Goal: Task Accomplishment & Management: Use online tool/utility

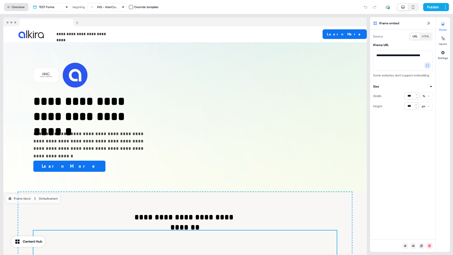
click at [17, 8] on button "Overview" at bounding box center [16, 7] width 25 height 8
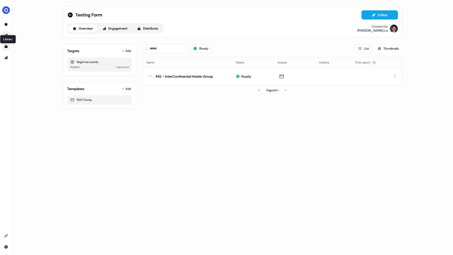
click at [6, 46] on icon "Go to templates" at bounding box center [6, 46] width 3 height 3
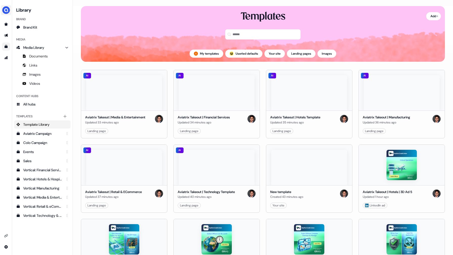
click at [6, 10] on img "side nav menu" at bounding box center [6, 10] width 8 height 8
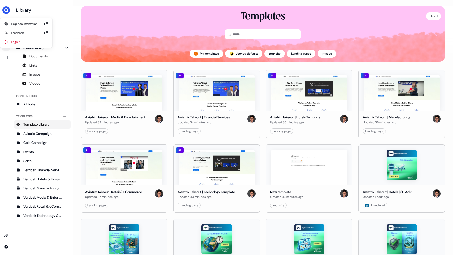
click at [6, 59] on div "Help documentation Feedback Logout" at bounding box center [6, 127] width 12 height 255
click at [6, 35] on icon "Go to outbound experience" at bounding box center [6, 35] width 4 height 3
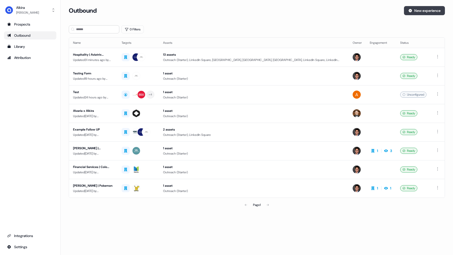
click at [422, 12] on button "New experience" at bounding box center [424, 10] width 41 height 9
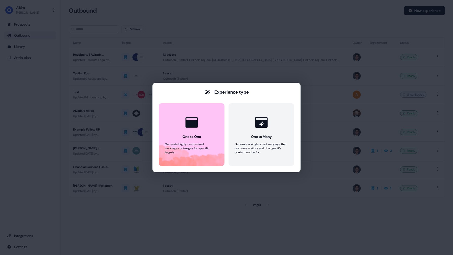
click at [313, 234] on div "Experience type One to One Generate highly customised webpages or images for sp…" at bounding box center [226, 127] width 453 height 255
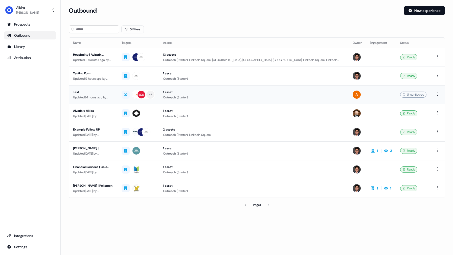
click at [104, 96] on div "Updated 24 hours ago by Remi Vichery" at bounding box center [93, 97] width 40 height 5
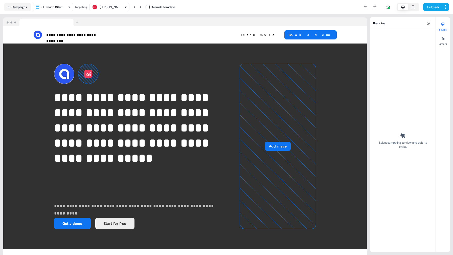
click at [68, 7] on html "**********" at bounding box center [226, 127] width 453 height 255
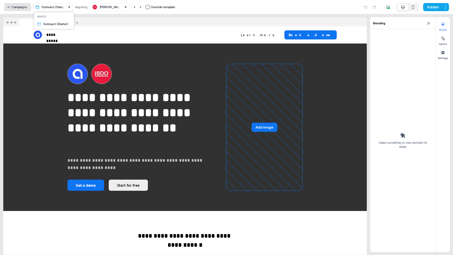
click at [8, 7] on html "**********" at bounding box center [226, 127] width 453 height 255
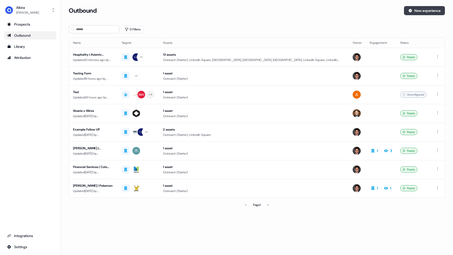
click at [431, 10] on button "New experience" at bounding box center [424, 10] width 41 height 9
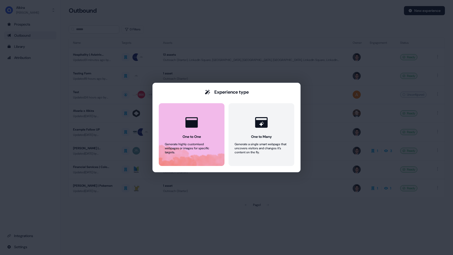
click at [195, 140] on button "One to One Generate highly customised webpages or images for specific targets." at bounding box center [192, 134] width 66 height 63
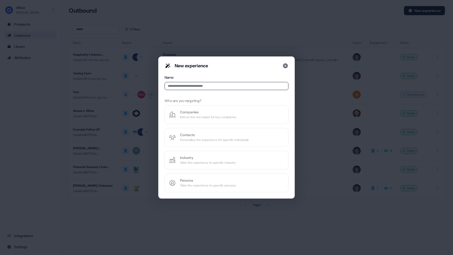
click at [198, 111] on div "New experience Name Who are you targeting? Companies Roll out the red carpet fo…" at bounding box center [227, 127] width 124 height 129
click at [197, 114] on div "New experience Name Who are you targeting? Companies Roll out the red carpet fo…" at bounding box center [227, 127] width 124 height 129
click at [232, 118] on div "New experience Name Who are you targeting? Companies Roll out the red carpet fo…" at bounding box center [227, 127] width 124 height 129
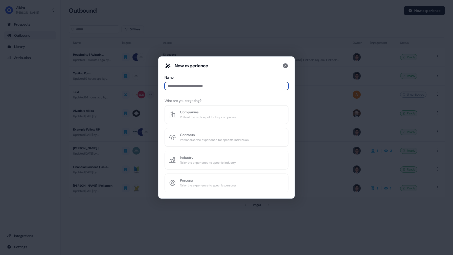
click at [214, 85] on input at bounding box center [227, 86] width 124 height 8
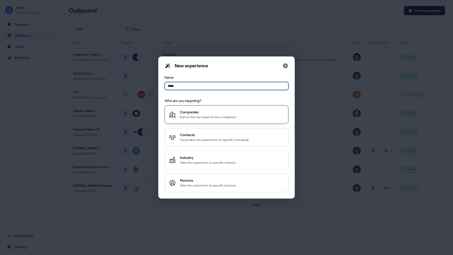
type input "*****"
click at [223, 118] on div "Roll out the red carpet for key companies" at bounding box center [208, 117] width 56 height 5
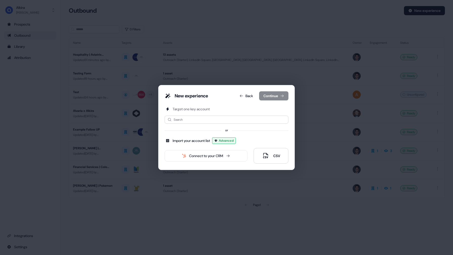
click at [218, 155] on div "Connect to your CRM" at bounding box center [206, 155] width 34 height 5
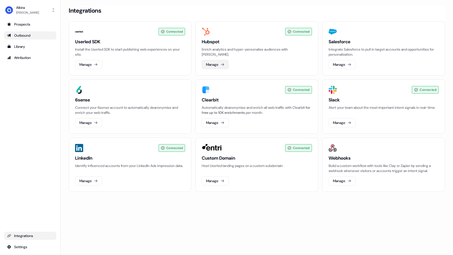
click at [209, 65] on button "Manage" at bounding box center [215, 64] width 27 height 9
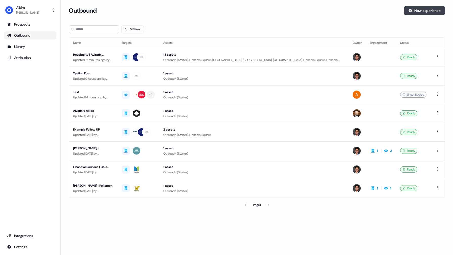
click at [419, 12] on button "New experience" at bounding box center [424, 10] width 41 height 9
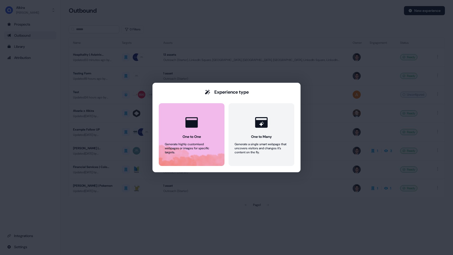
click at [204, 135] on button "One to One Generate highly customised webpages or images for specific targets." at bounding box center [192, 134] width 66 height 63
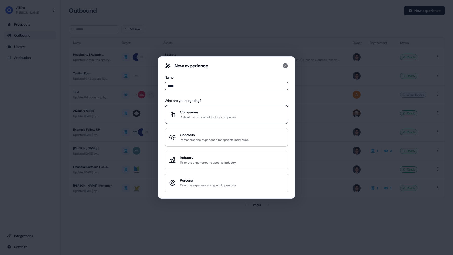
type input "****"
click at [244, 118] on div "Companies Roll out the red carpet for key companies" at bounding box center [226, 114] width 115 height 10
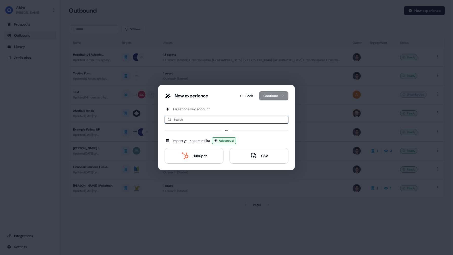
click at [214, 121] on input at bounding box center [227, 120] width 124 height 8
click at [200, 158] on div "HubSpot" at bounding box center [193, 155] width 25 height 7
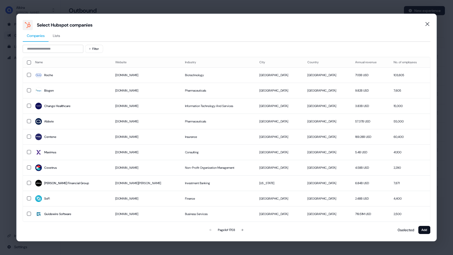
click at [57, 36] on span "Lists" at bounding box center [56, 35] width 7 height 5
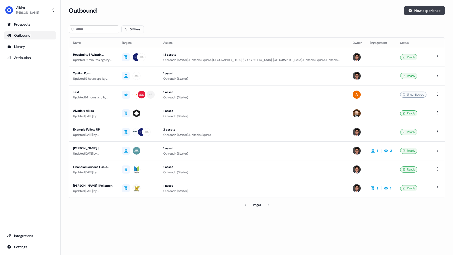
click at [429, 11] on button "New experience" at bounding box center [424, 10] width 41 height 9
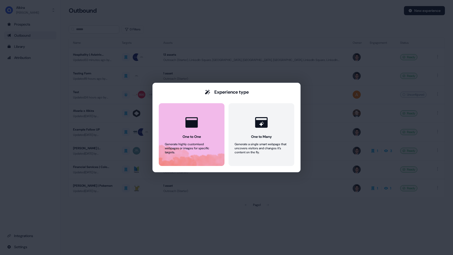
click at [194, 141] on button "One to One Generate highly customised webpages or images for specific targets." at bounding box center [192, 134] width 66 height 63
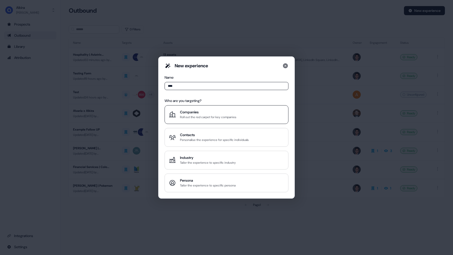
type input "****"
click at [214, 120] on button "Companies Roll out the red carpet for key companies" at bounding box center [227, 114] width 124 height 19
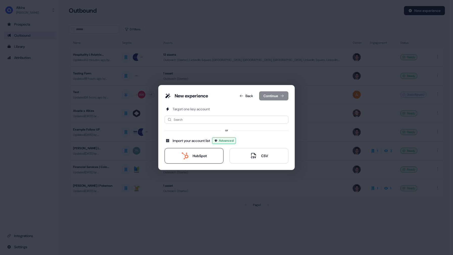
click at [208, 152] on button "HubSpot" at bounding box center [194, 156] width 59 height 16
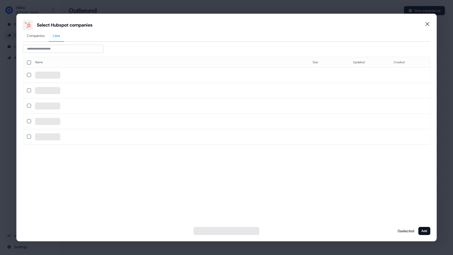
click at [56, 37] on span "Lists" at bounding box center [56, 35] width 7 height 5
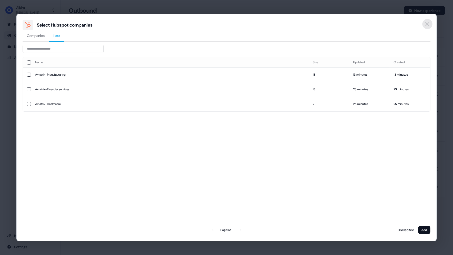
click at [426, 22] on icon "Close" at bounding box center [427, 24] width 6 height 6
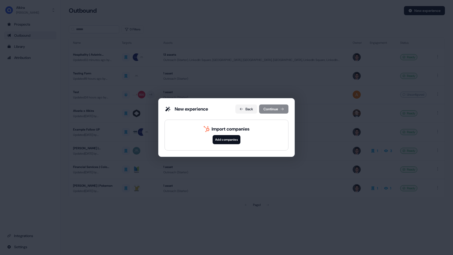
click at [246, 111] on button "Back" at bounding box center [246, 108] width 22 height 9
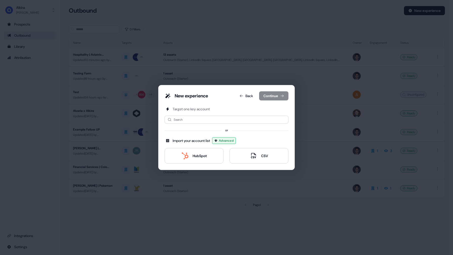
click at [327, 70] on div "New experience Back Continue Target one key account Search or Import your accou…" at bounding box center [226, 127] width 453 height 255
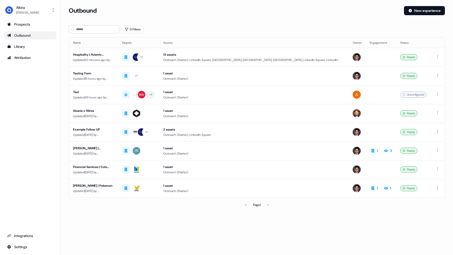
click at [279, 20] on div "Outbound New experience" at bounding box center [257, 13] width 376 height 15
